Goal: Transaction & Acquisition: Book appointment/travel/reservation

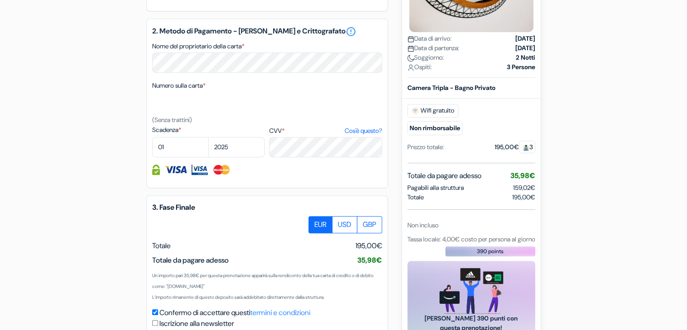
scroll to position [452, 0]
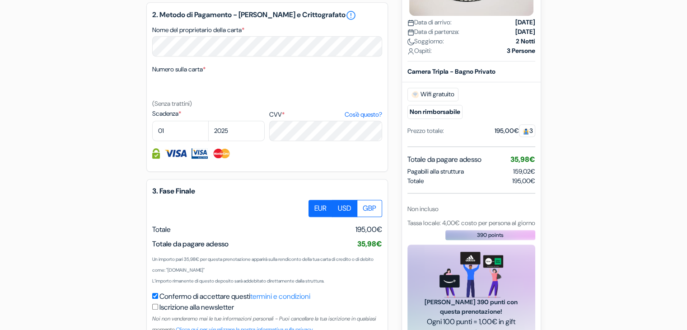
click at [340, 211] on label "USD" at bounding box center [344, 208] width 25 height 17
click at [315, 205] on input "USD" at bounding box center [312, 203] width 6 height 6
radio input "true"
click at [318, 214] on label "EUR" at bounding box center [320, 208] width 24 height 17
click at [315, 205] on input "EUR" at bounding box center [312, 203] width 6 height 6
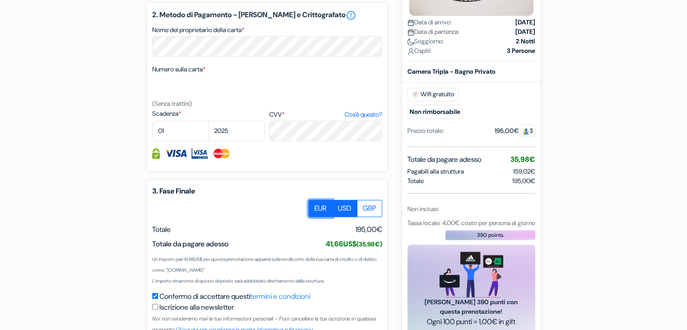
radio input "true"
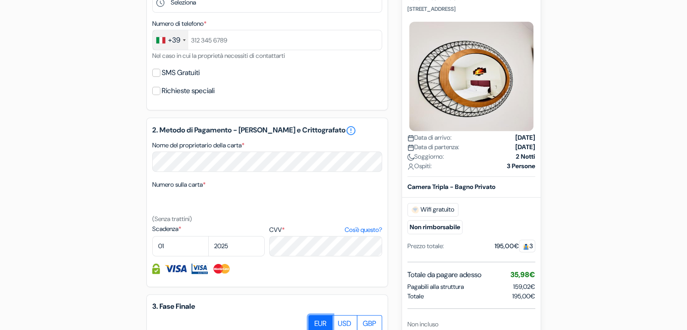
scroll to position [332, 0]
